Goal: Task Accomplishment & Management: Manage account settings

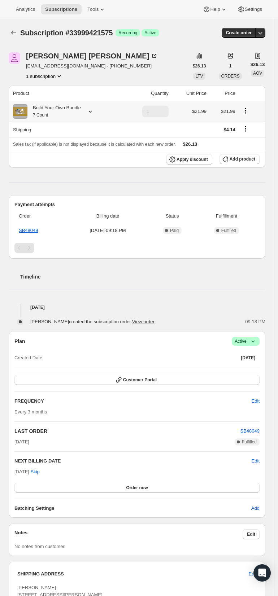
click at [94, 115] on icon at bounding box center [90, 111] width 7 height 7
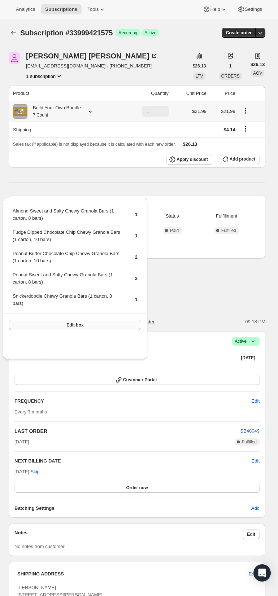
click at [83, 328] on span "Edit box" at bounding box center [74, 325] width 17 height 6
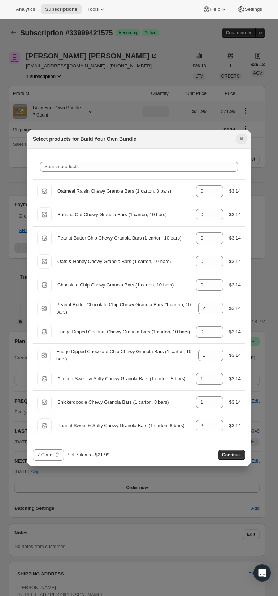
click at [243, 141] on icon "Close" at bounding box center [241, 139] width 3 height 3
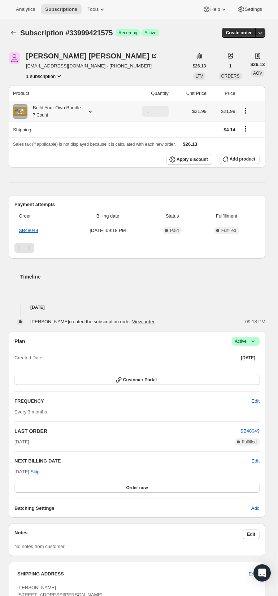
click at [92, 113] on icon at bounding box center [90, 112] width 3 height 2
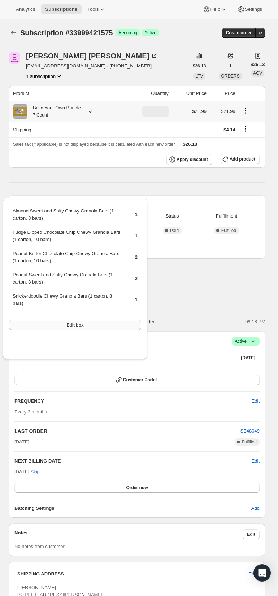
click at [83, 328] on span "Edit box" at bounding box center [74, 325] width 17 height 6
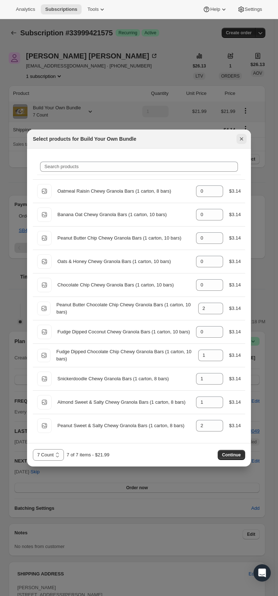
click at [245, 143] on icon "Close" at bounding box center [241, 138] width 7 height 7
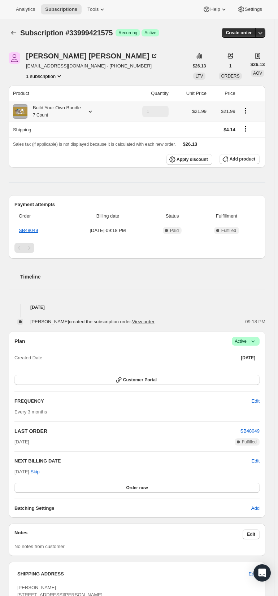
click at [94, 115] on icon at bounding box center [90, 111] width 7 height 7
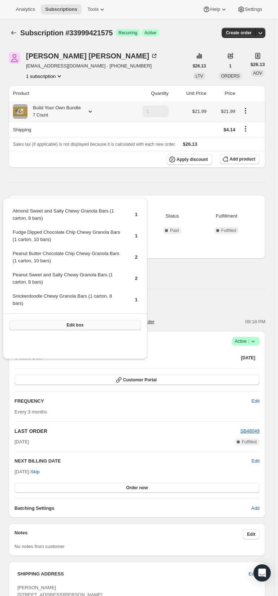
click at [83, 328] on span "Edit box" at bounding box center [74, 325] width 17 height 6
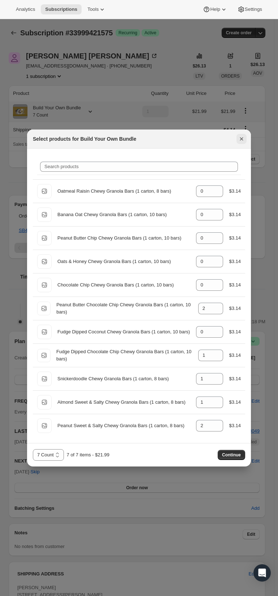
click at [245, 143] on icon "Close" at bounding box center [241, 138] width 7 height 7
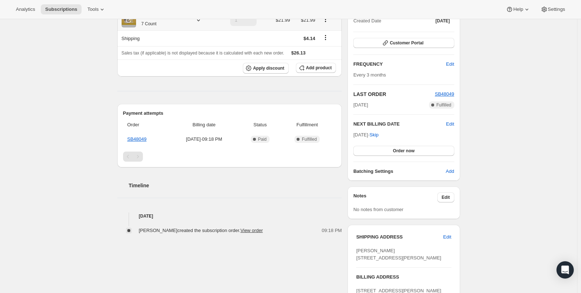
scroll to position [180, 0]
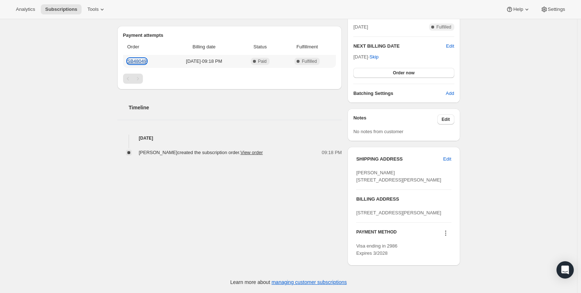
click at [127, 64] on link "SB48049" at bounding box center [136, 60] width 19 height 5
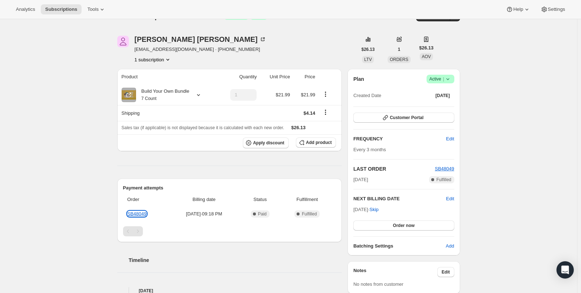
scroll to position [0, 0]
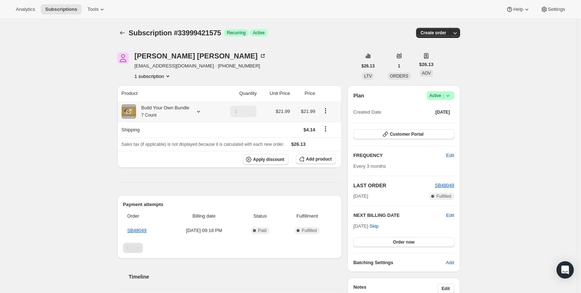
click at [197, 113] on icon at bounding box center [198, 112] width 3 height 2
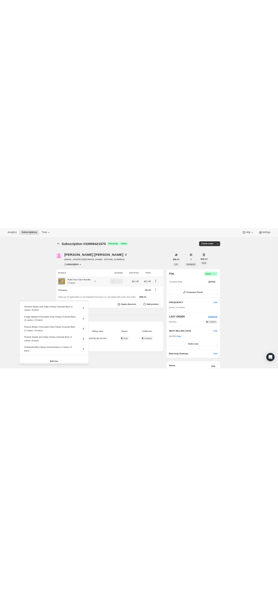
scroll to position [34, 0]
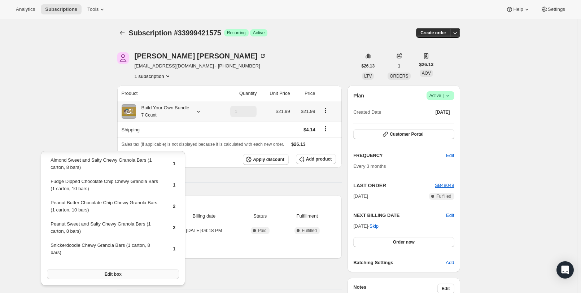
click at [122, 273] on span "Edit box" at bounding box center [113, 274] width 17 height 6
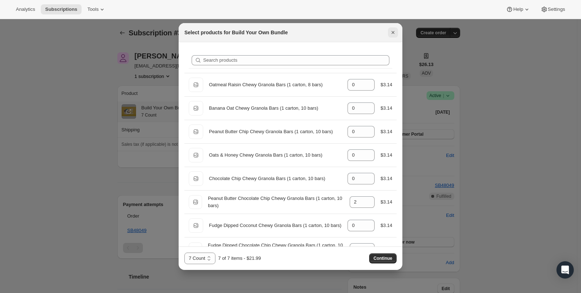
click at [281, 36] on icon "Close" at bounding box center [392, 32] width 7 height 7
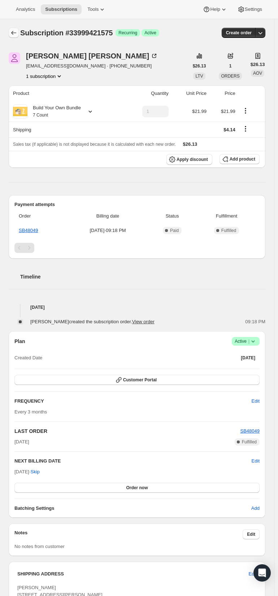
click at [16, 36] on icon "Subscriptions" at bounding box center [13, 32] width 7 height 7
